Goal: Check status: Check status

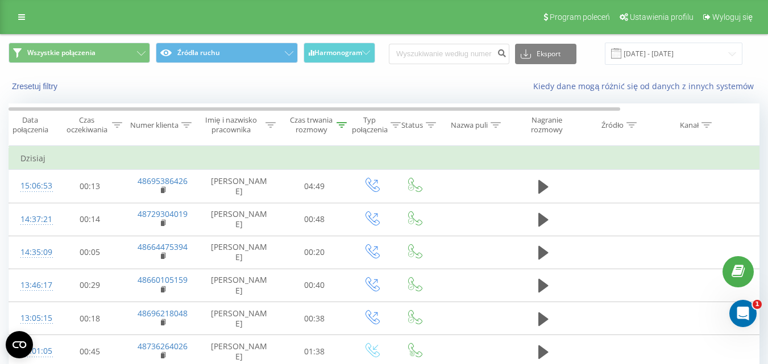
scroll to position [179, 0]
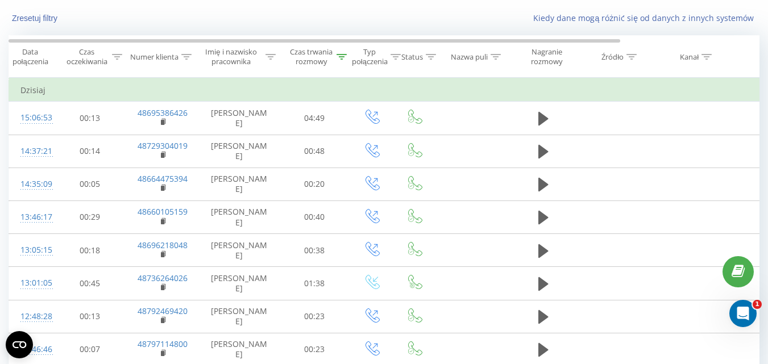
scroll to position [179, 0]
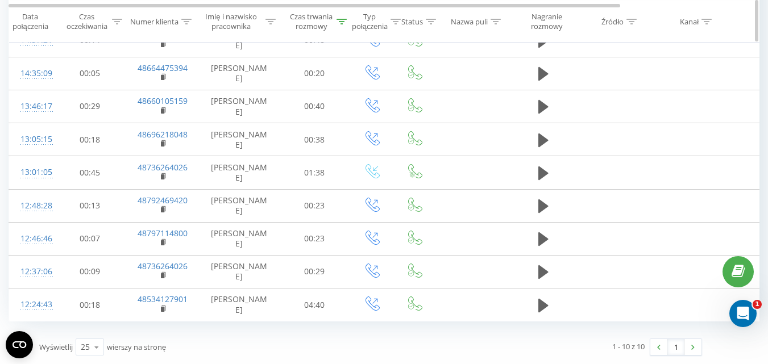
click at [343, 20] on icon at bounding box center [341, 21] width 10 height 6
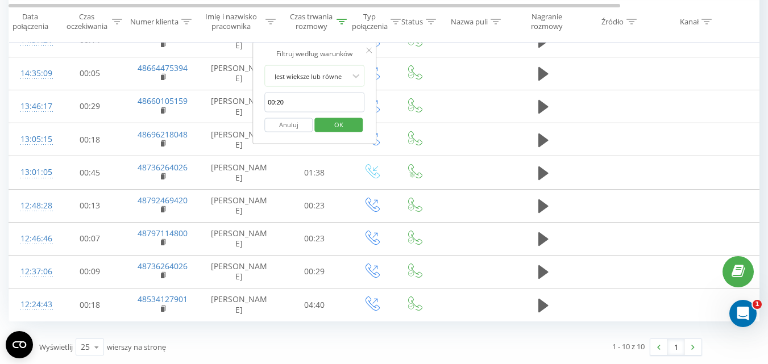
click at [295, 120] on button "Anuluj" at bounding box center [288, 125] width 48 height 14
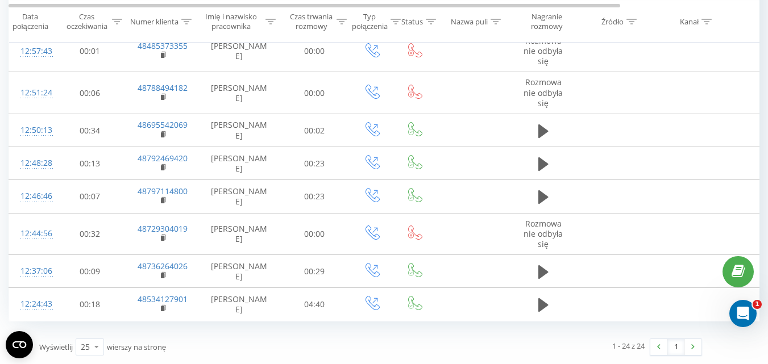
scroll to position [40, 0]
